Goal: Find contact information: Find contact information

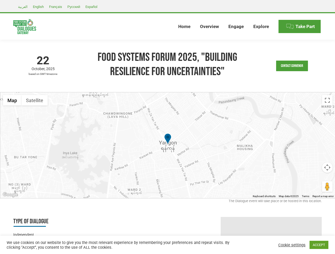
click at [167, 127] on div at bounding box center [167, 145] width 335 height 106
click at [292, 66] on link "Contact Convenor" at bounding box center [292, 66] width 32 height 11
click at [0, 0] on div "Message * b i link b-quote del ins img ul ol li code more close tags" at bounding box center [0, 0] width 0 height 0
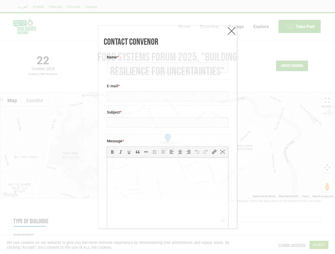
click at [168, 146] on div "Message * b i link b-quote del ins img ul ol li code more close tags" at bounding box center [168, 190] width 128 height 112
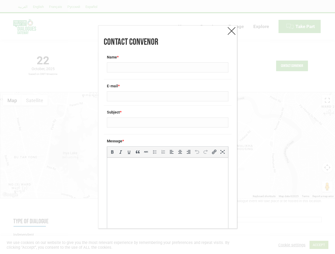
click at [168, 146] on div "Message * b i link b-quote del ins img ul ol li code more close tags" at bounding box center [168, 190] width 128 height 112
click at [168, 139] on label "Message *" at bounding box center [167, 141] width 121 height 5
click at [12, 100] on div "Contact Convenor Name * E-mail * Subject * Message * b i link b-quote del ins i…" at bounding box center [167, 127] width 335 height 254
click at [34, 100] on div "Contact Convenor Name * E-mail * Subject * Message * b i link b-quote del ins i…" at bounding box center [167, 127] width 335 height 254
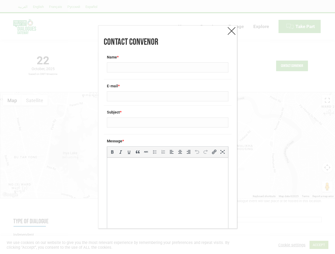
click at [34, 100] on div "Contact Convenor Name * E-mail * Subject * Message * b i link b-quote del ins i…" at bounding box center [167, 127] width 335 height 254
